Goal: Task Accomplishment & Management: Manage account settings

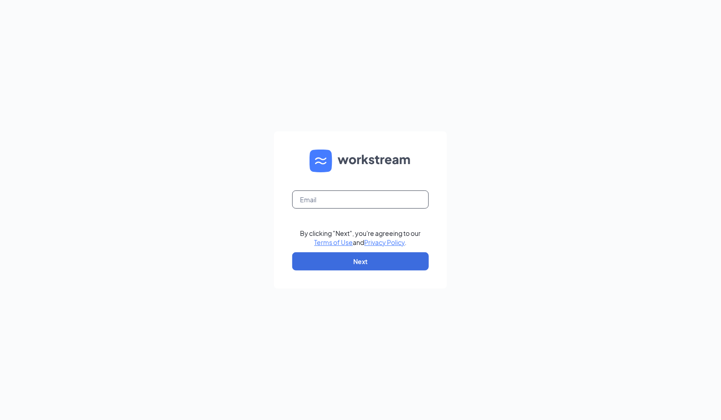
type input "[EMAIL_ADDRESS][DOMAIN_NAME]"
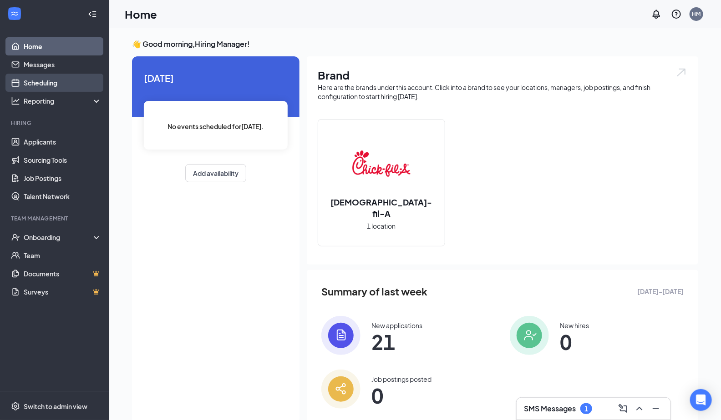
click at [43, 84] on link "Scheduling" at bounding box center [63, 83] width 78 height 18
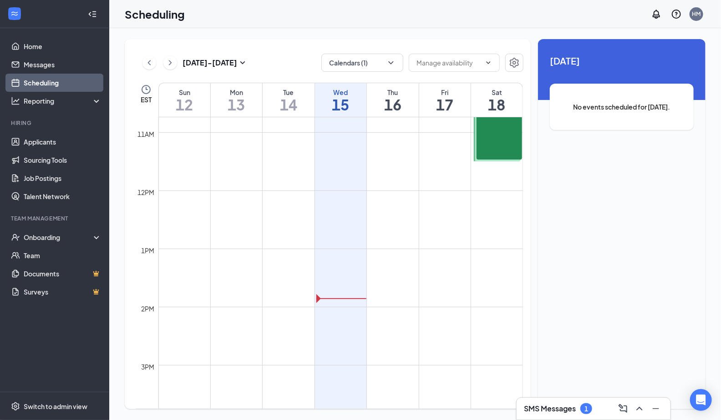
scroll to position [618, 0]
click at [586, 405] on div "1" at bounding box center [586, 409] width 12 height 11
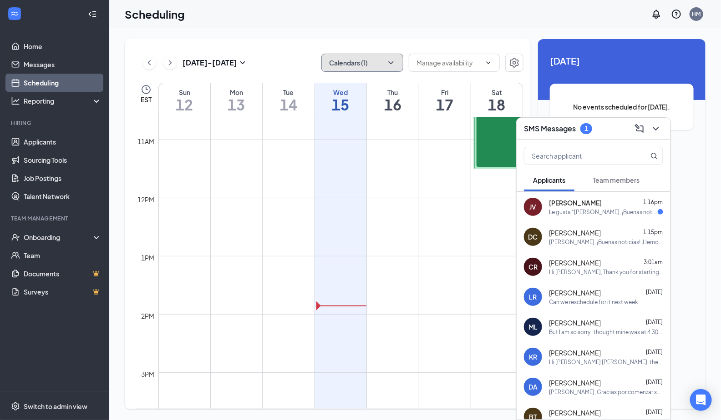
click at [370, 69] on button "Calendars (1)" at bounding box center [362, 63] width 82 height 18
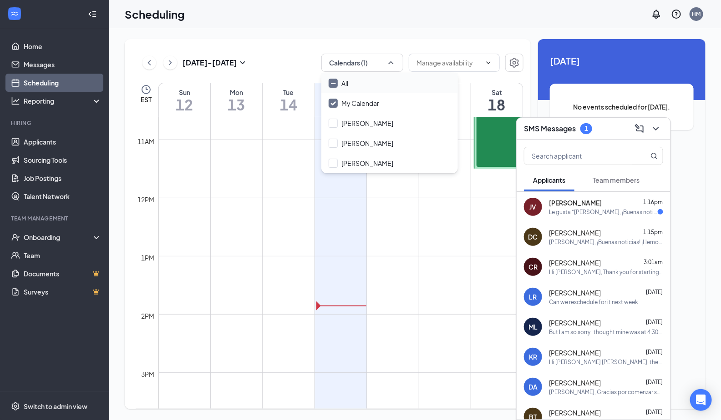
click at [336, 84] on input "All" at bounding box center [339, 83] width 20 height 9
checkbox input "true"
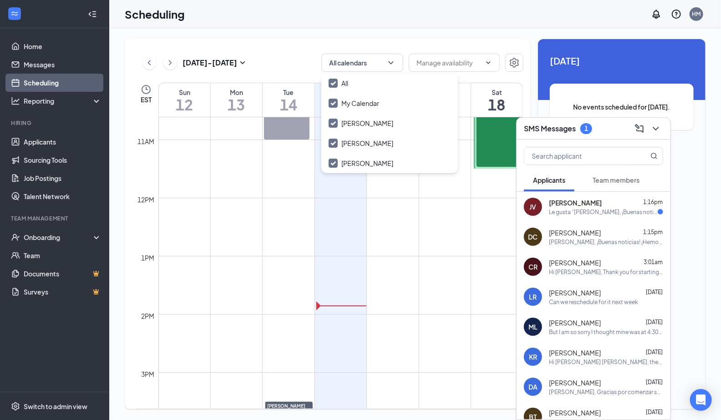
click at [297, 45] on div "Oct 12 - Oct 18 All calendars EST Sun 12 Mon 13 Tue 14 Wed 15 Thu 16 Fri 17 Sat…" at bounding box center [328, 224] width 406 height 370
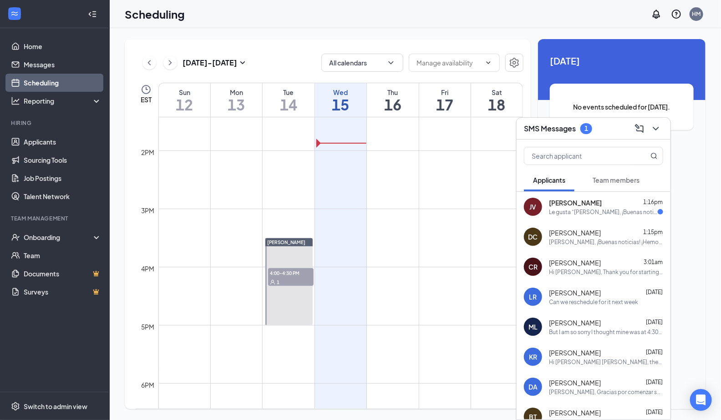
scroll to position [783, 0]
click at [292, 278] on div "1" at bounding box center [291, 281] width 46 height 9
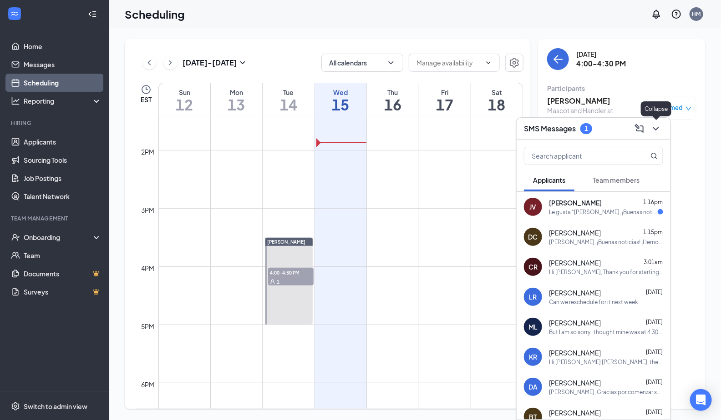
click at [661, 132] on icon "ChevronDown" at bounding box center [655, 128] width 11 height 11
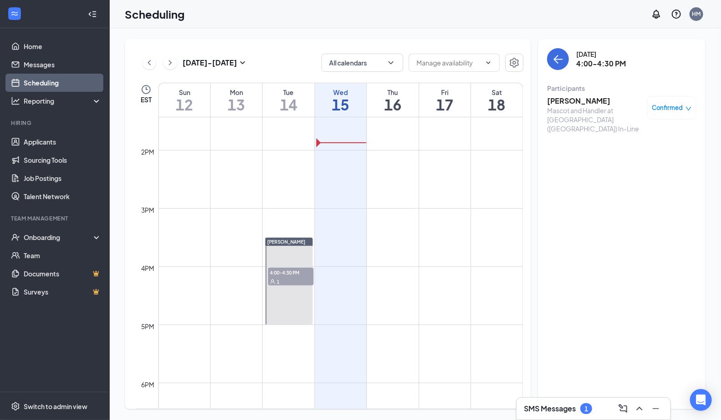
click at [294, 253] on div at bounding box center [288, 281] width 47 height 87
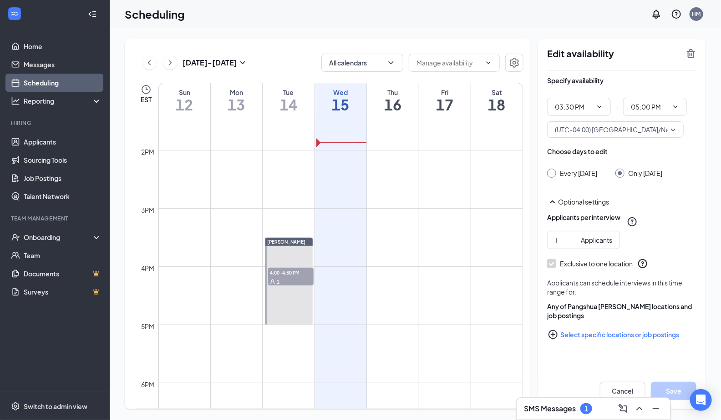
click at [295, 279] on div "1" at bounding box center [291, 281] width 46 height 9
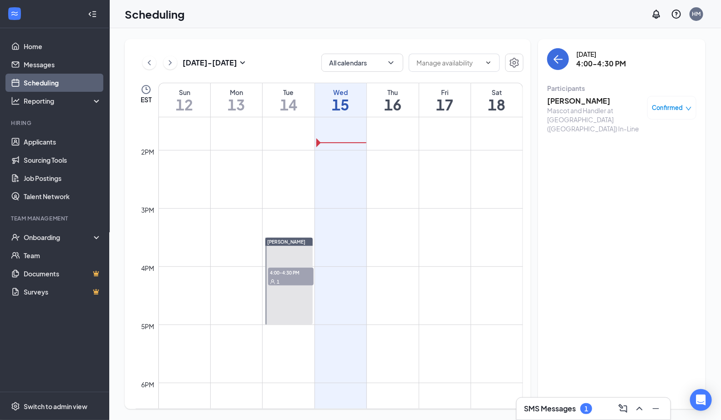
click at [595, 103] on h3 "Michael Lopez" at bounding box center [595, 101] width 96 height 10
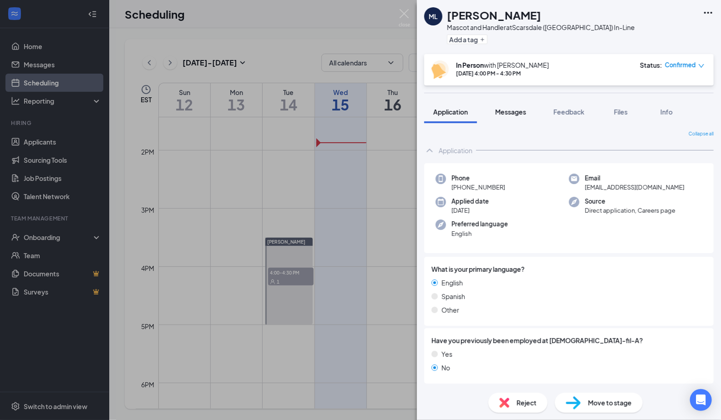
click at [519, 110] on span "Messages" at bounding box center [510, 112] width 31 height 8
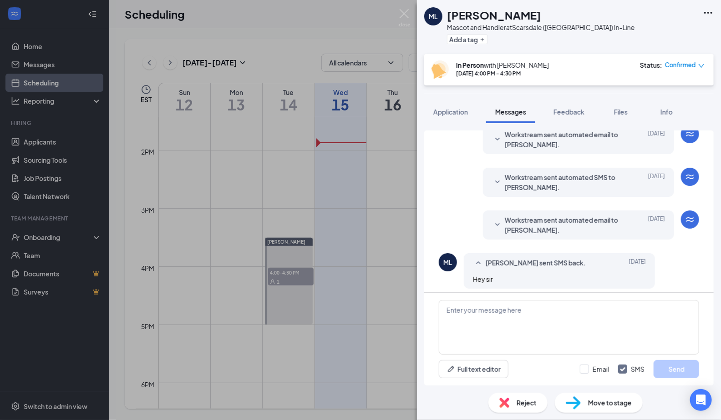
scroll to position [297, 0]
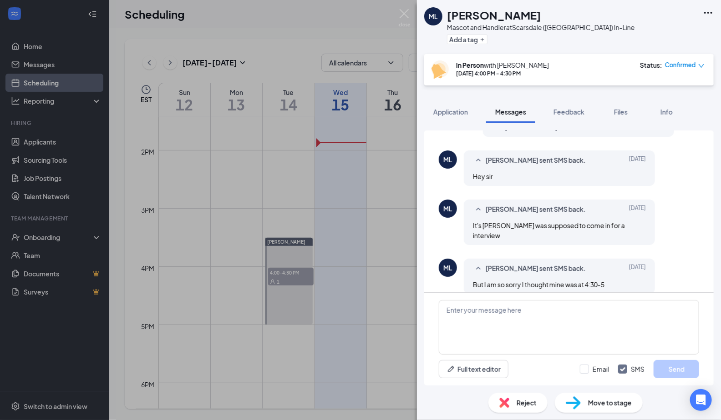
click at [333, 287] on div "ML Michael Lopez Mascot and Handler at Scarsdale (NY) In-Line Add a tag In Pers…" at bounding box center [360, 210] width 721 height 420
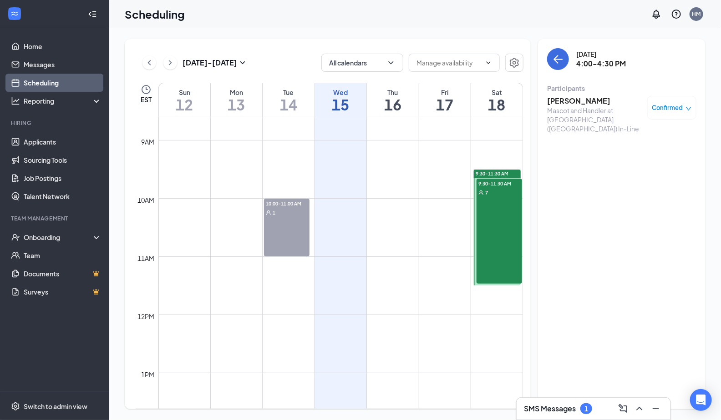
scroll to position [499, 0]
click at [502, 201] on div "9:30-11:30 AM 7" at bounding box center [499, 233] width 46 height 105
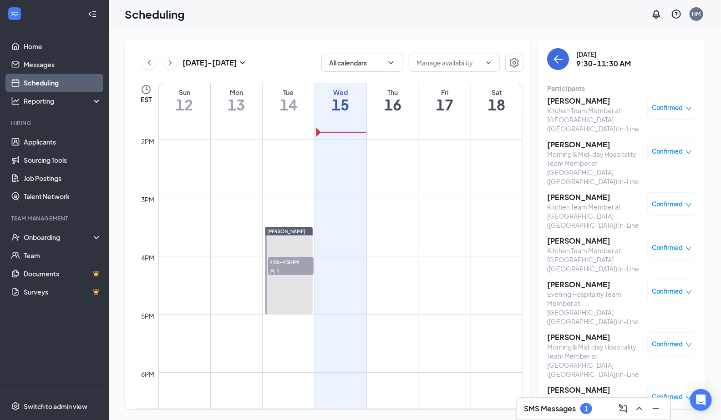
scroll to position [846, 0]
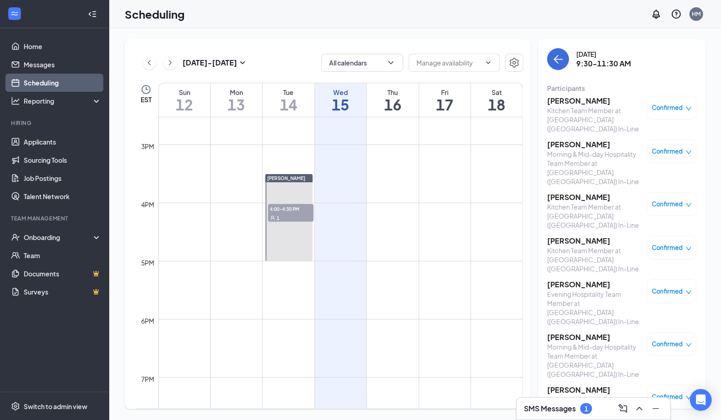
click at [285, 241] on div at bounding box center [288, 217] width 47 height 87
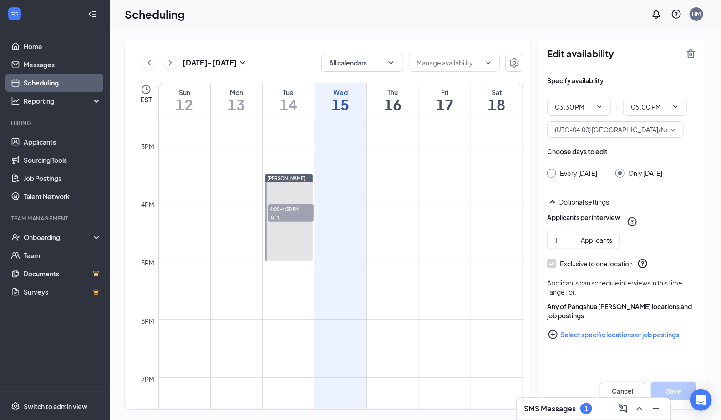
click at [576, 405] on h3 "SMS Messages" at bounding box center [550, 409] width 52 height 10
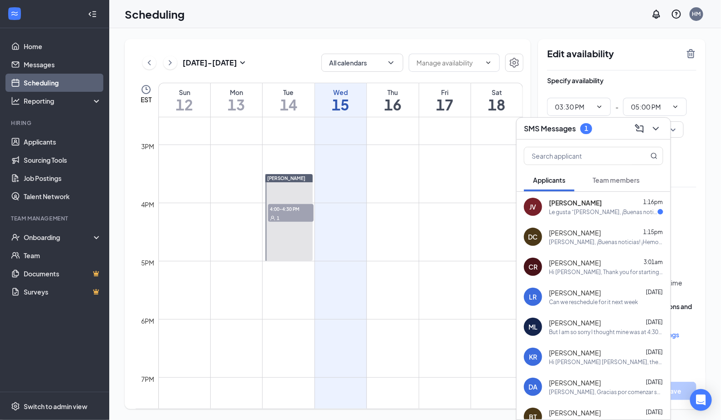
click at [628, 90] on div "Specify availability" at bounding box center [621, 85] width 149 height 18
click at [342, 220] on td at bounding box center [340, 225] width 365 height 15
click at [663, 131] on button at bounding box center [655, 129] width 15 height 15
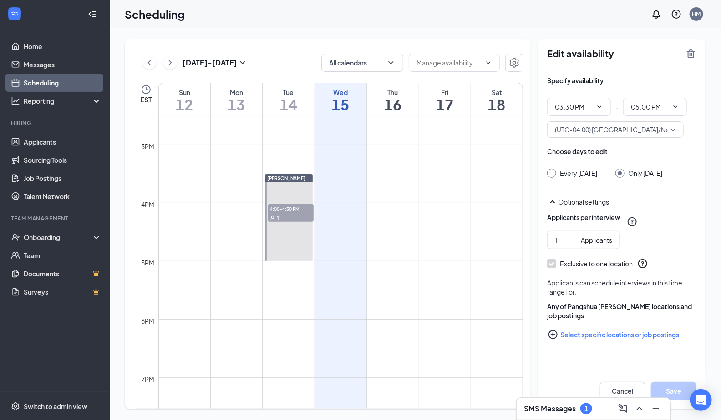
click at [287, 218] on div "1" at bounding box center [291, 217] width 46 height 9
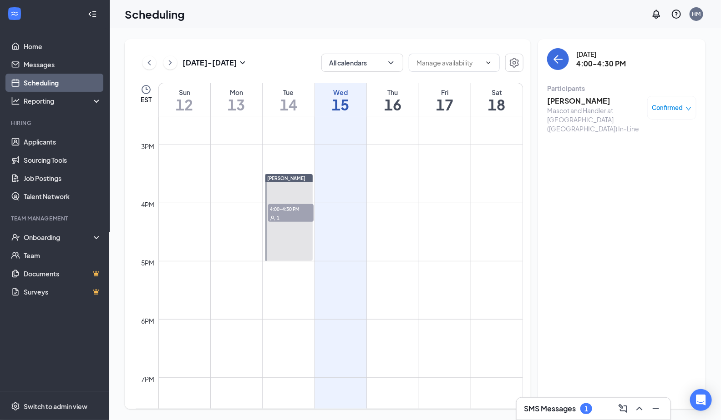
click at [595, 117] on div "Mascot and Handler at Scarsdale (NY) In-Line" at bounding box center [595, 119] width 96 height 27
click at [582, 100] on h3 "Michael Lopez" at bounding box center [595, 101] width 96 height 10
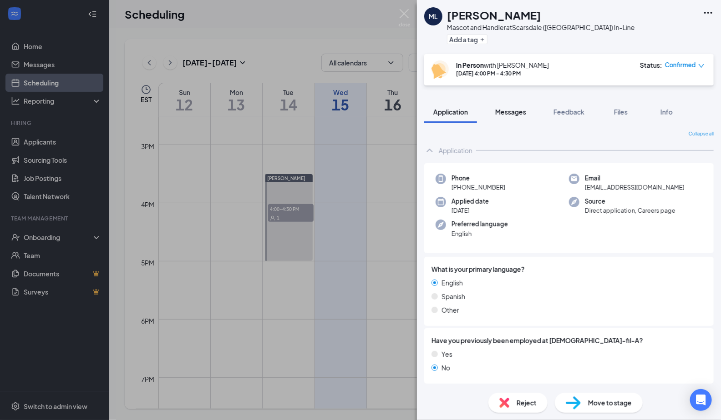
click at [516, 113] on span "Messages" at bounding box center [510, 112] width 31 height 8
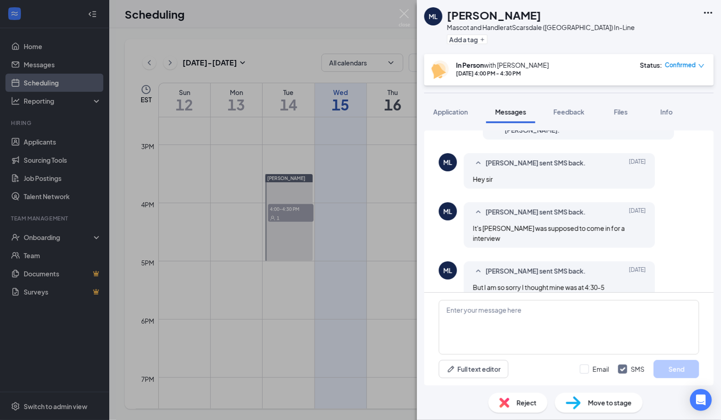
scroll to position [297, 0]
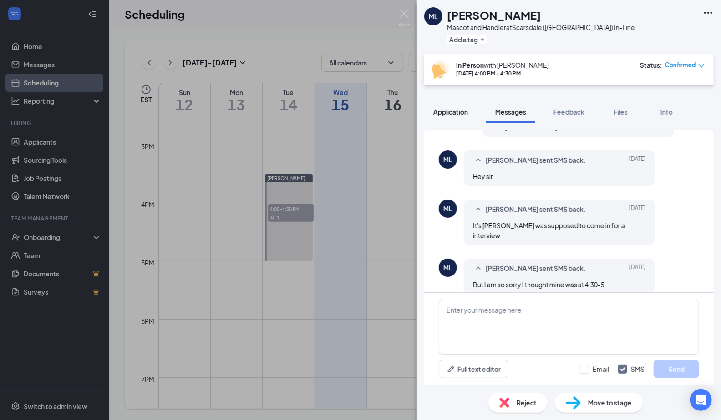
click at [451, 118] on button "Application" at bounding box center [450, 112] width 53 height 23
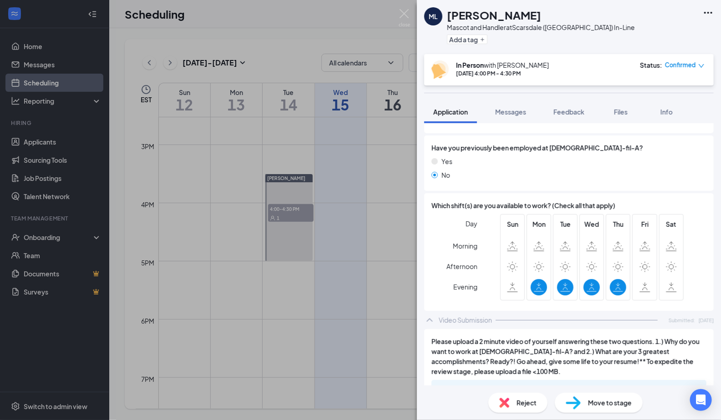
scroll to position [216, 0]
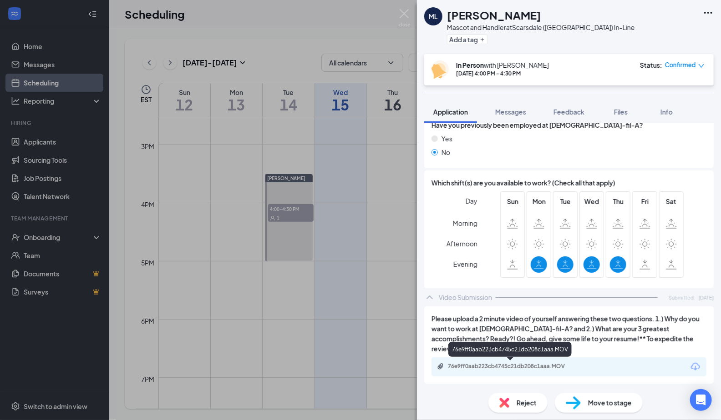
click at [545, 370] on div "76e9ff0aab223cb4745c21db208c1aaa.MOV" at bounding box center [510, 367] width 147 height 9
click at [516, 116] on button "Messages" at bounding box center [510, 112] width 49 height 23
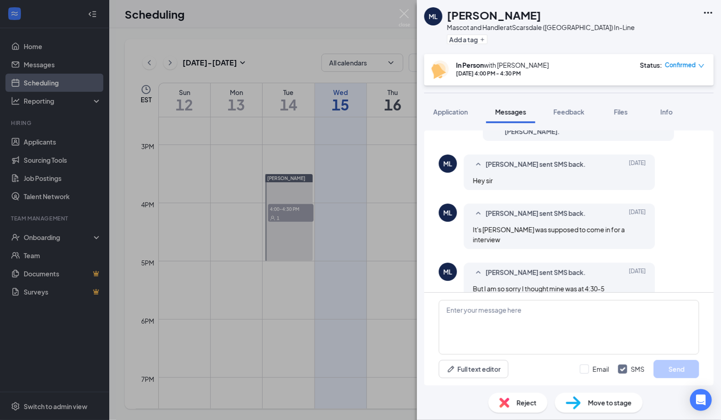
scroll to position [297, 0]
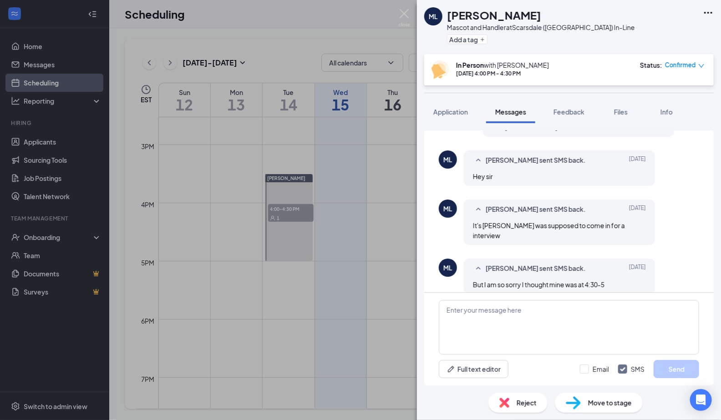
click at [646, 259] on div "Michael Lopez sent SMS back. Oct 14 But I am so sorry I thought mine was at 4:3…" at bounding box center [559, 276] width 191 height 35
click at [403, 13] on img at bounding box center [404, 18] width 11 height 18
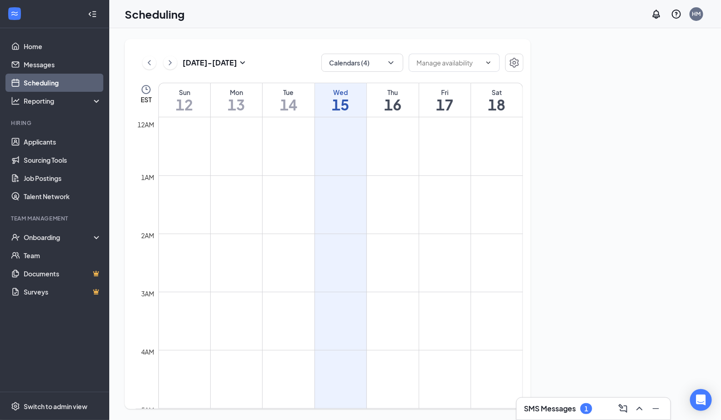
scroll to position [447, 0]
